Goal: Task Accomplishment & Management: Manage account settings

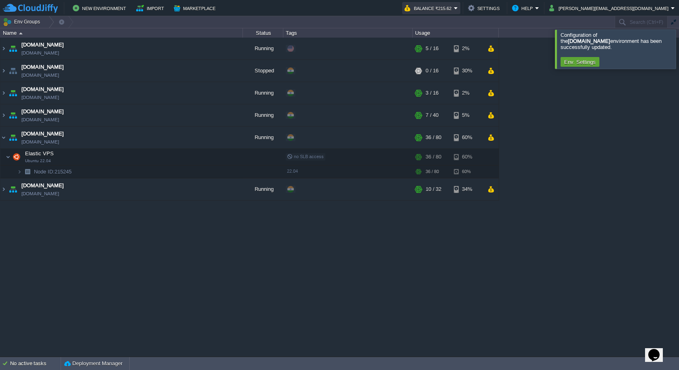
click at [454, 11] on button "Balance ₹215.62" at bounding box center [429, 8] width 49 height 10
click at [296, 280] on div "[DOMAIN_NAME] [DOMAIN_NAME] Running + Add to Env Group RAM 28% CPU 4% 5 / 16 2%…" at bounding box center [339, 197] width 679 height 319
click at [196, 139] on button "button" at bounding box center [198, 137] width 7 height 7
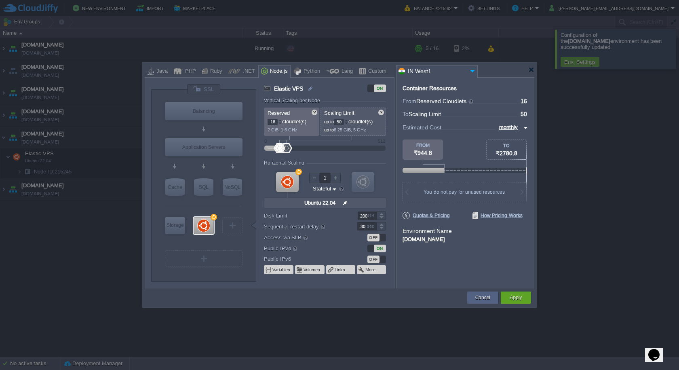
type input "48"
drag, startPoint x: 292, startPoint y: 150, endPoint x: 286, endPoint y: 150, distance: 6.1
click at [286, 150] on div at bounding box center [286, 148] width 12 height 10
click at [512, 292] on div "Apply" at bounding box center [516, 297] width 18 height 12
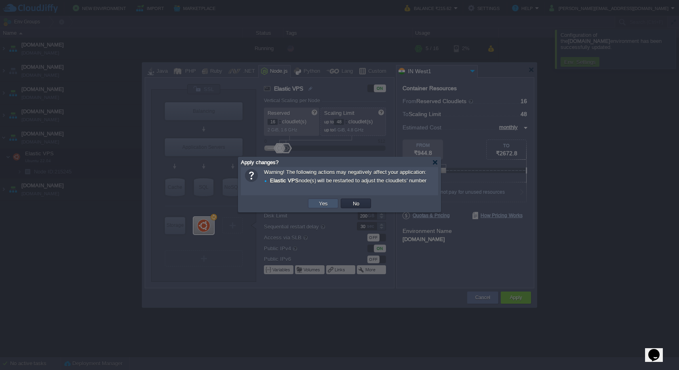
click at [321, 205] on button "Yes" at bounding box center [324, 203] width 14 height 7
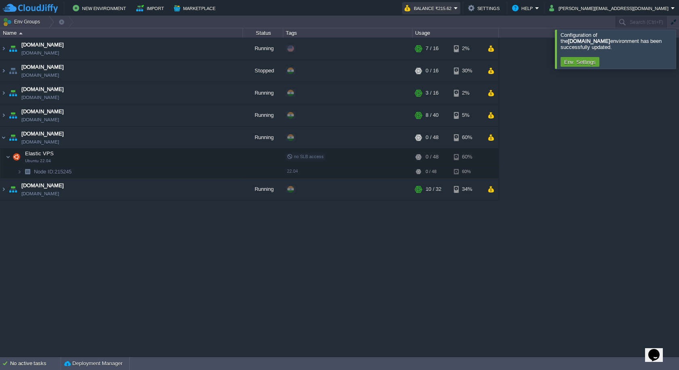
click at [454, 5] on button "Balance ₹215.62" at bounding box center [429, 8] width 49 height 10
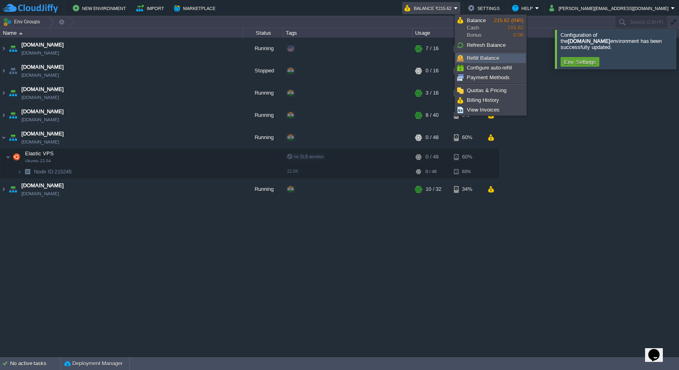
click at [489, 56] on span "Refill Balance" at bounding box center [483, 58] width 32 height 6
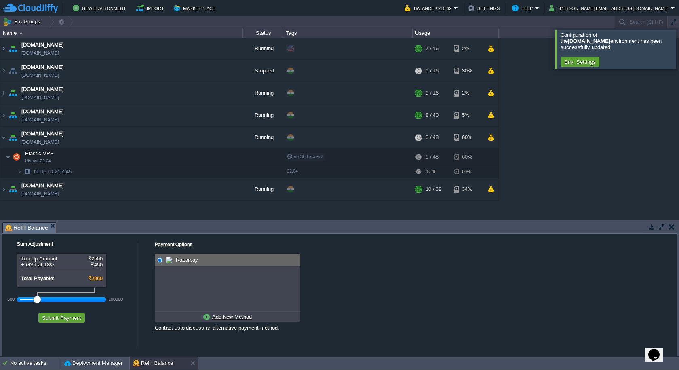
click at [213, 318] on u "Add New Method" at bounding box center [232, 317] width 40 height 6
radio input "true"
click at [162, 262] on input "radio" at bounding box center [159, 260] width 5 height 5
click at [61, 315] on button "Submit Payment" at bounding box center [62, 317] width 44 height 7
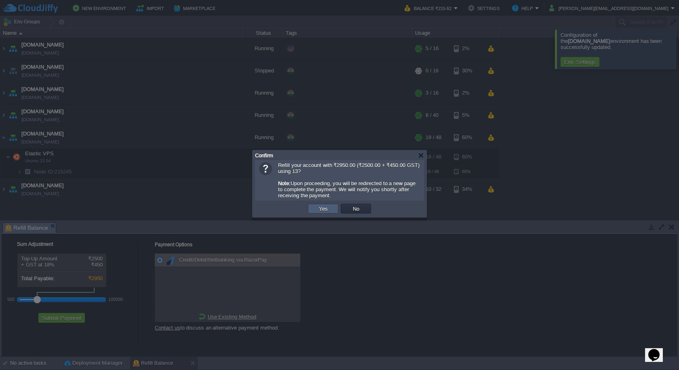
click at [327, 213] on td "Yes" at bounding box center [323, 209] width 30 height 10
